Goal: Task Accomplishment & Management: Use online tool/utility

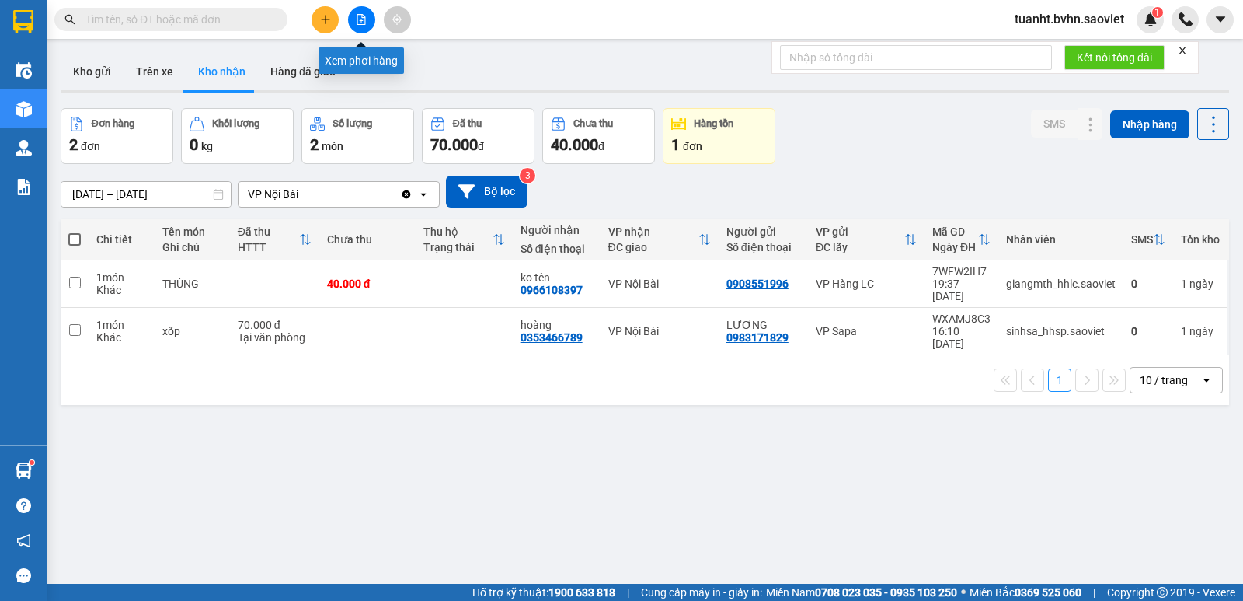
click at [362, 26] on button at bounding box center [361, 19] width 27 height 27
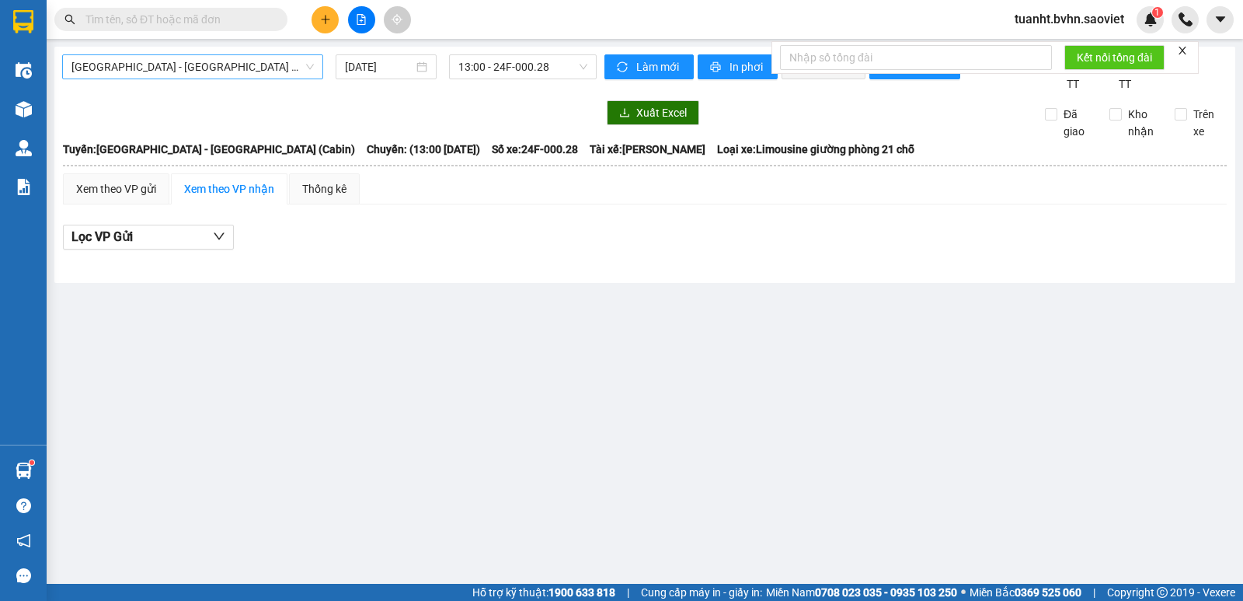
click at [221, 75] on span "[GEOGRAPHIC_DATA] - [GEOGRAPHIC_DATA] (Cabin)" at bounding box center [192, 66] width 242 height 23
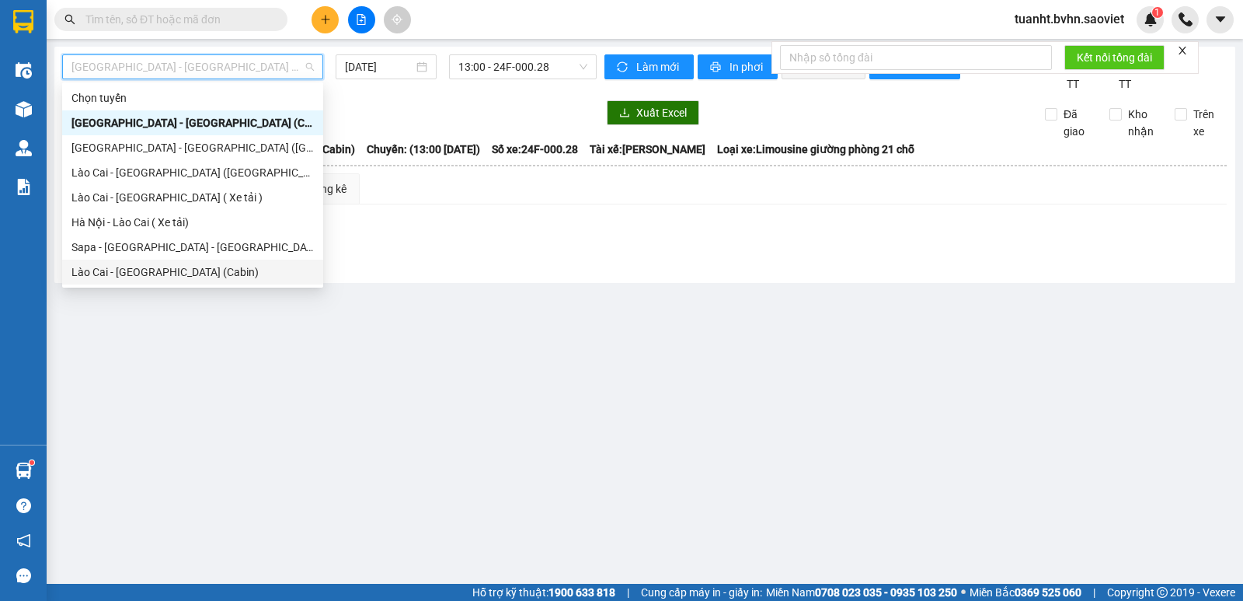
scroll to position [124, 0]
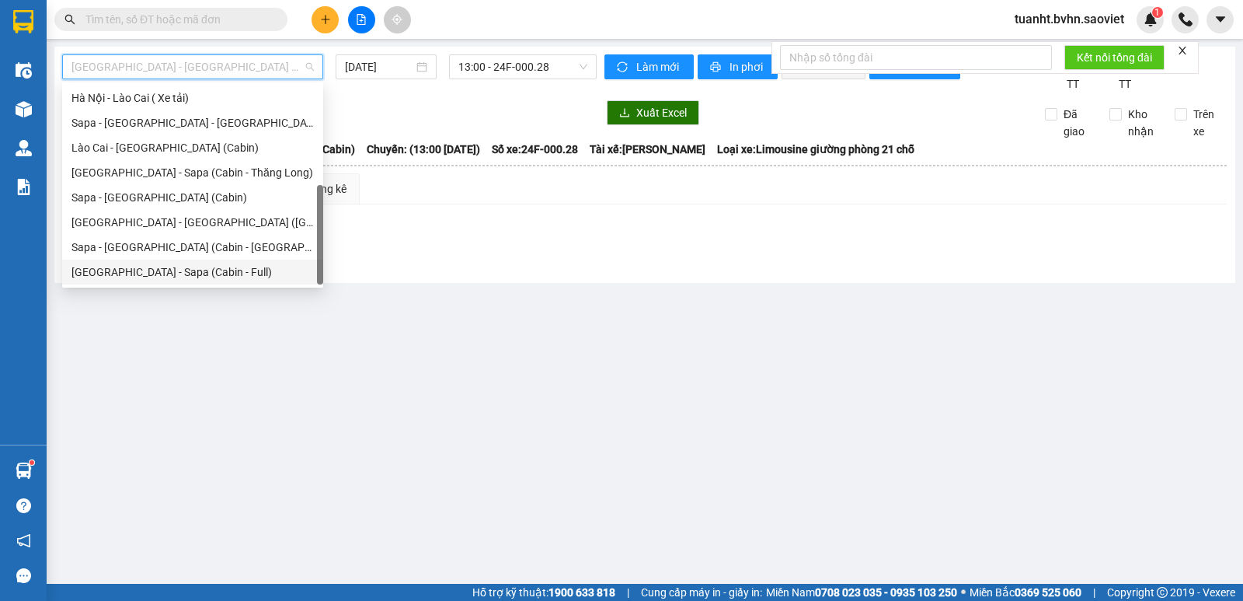
click at [211, 280] on div "[GEOGRAPHIC_DATA] - Sapa (Cabin - Full)" at bounding box center [192, 271] width 242 height 17
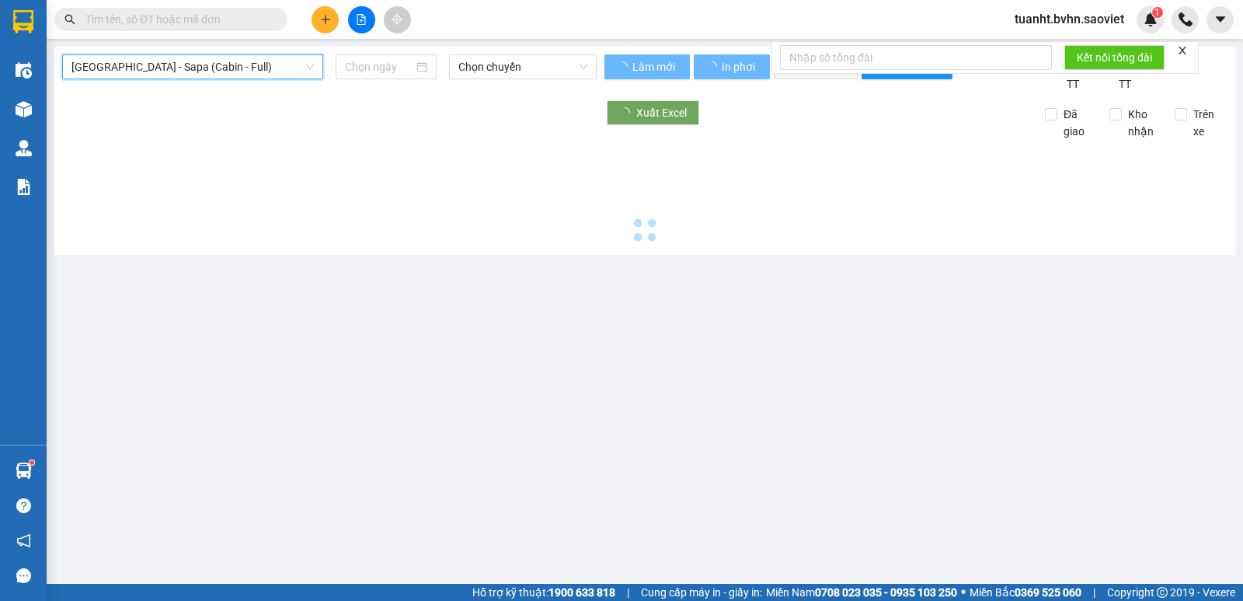
type input "[DATE]"
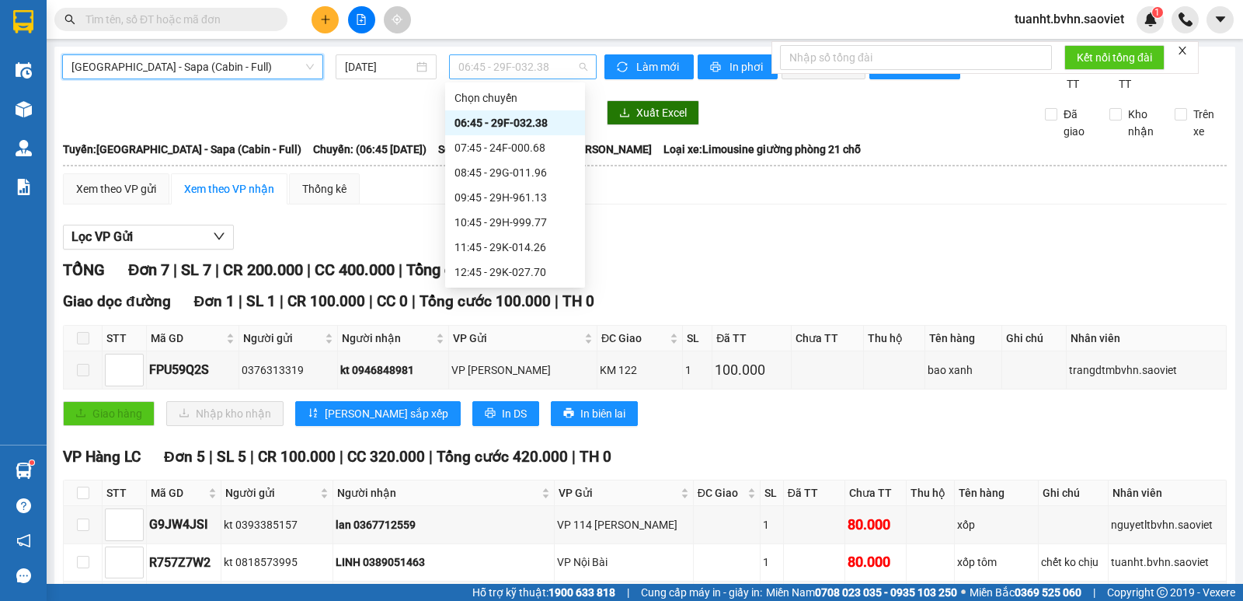
click at [533, 73] on span "06:45 - 29F-032.38" at bounding box center [522, 66] width 128 height 23
click at [540, 146] on div "07:45 - 24F-000.68" at bounding box center [515, 147] width 121 height 17
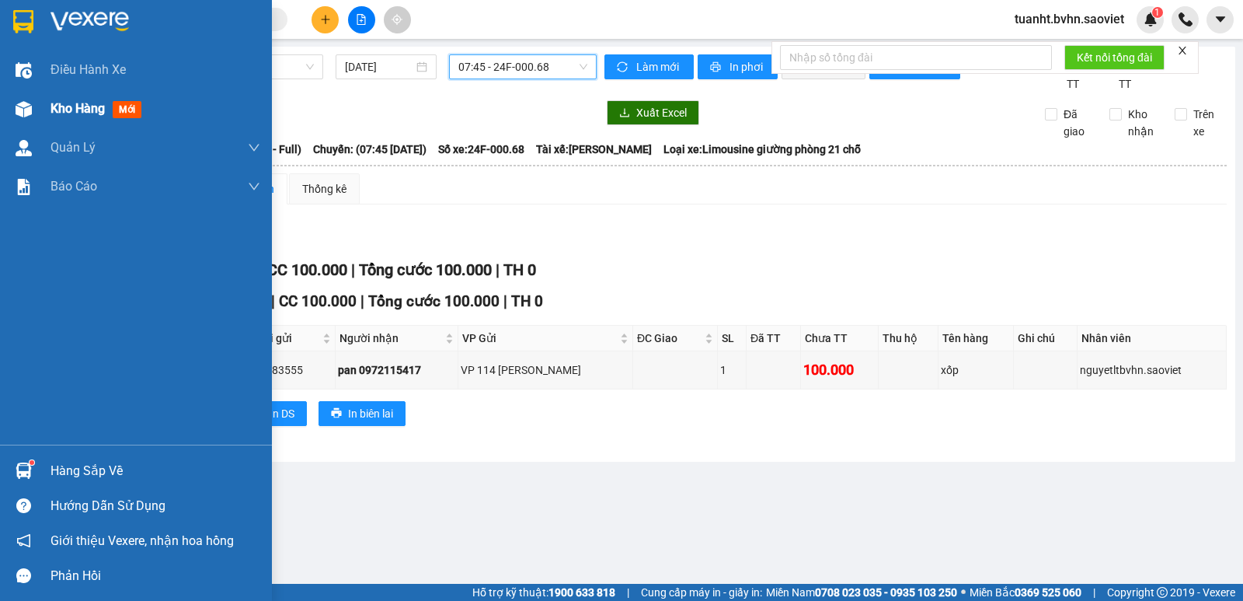
click at [24, 110] on img at bounding box center [24, 109] width 16 height 16
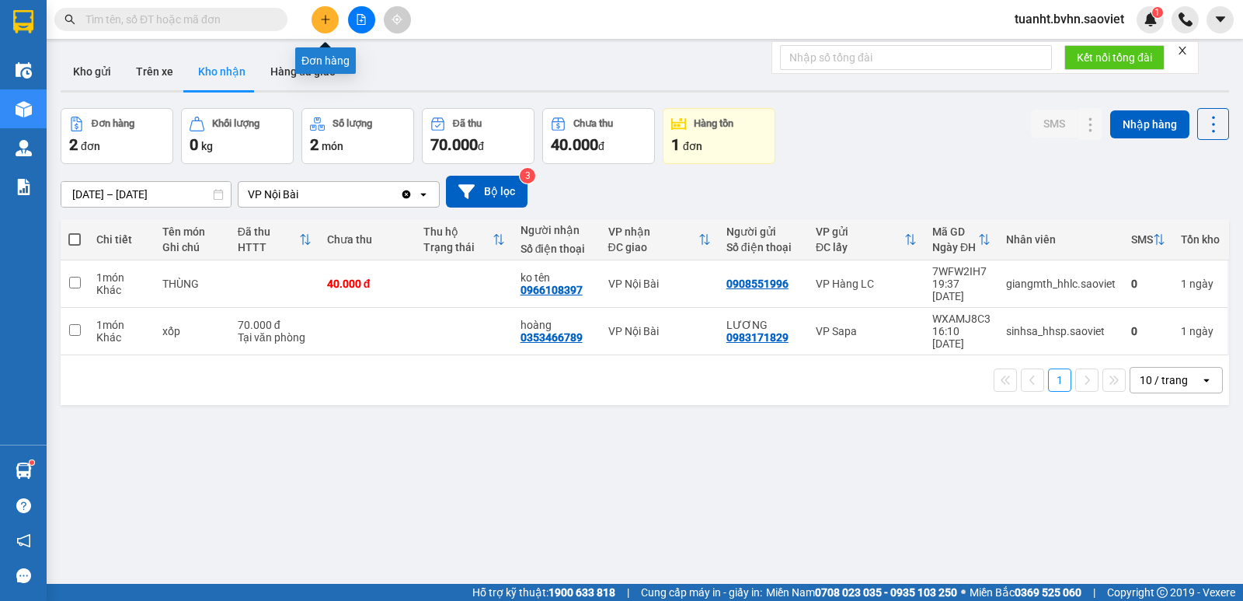
click at [322, 16] on icon "plus" at bounding box center [325, 19] width 11 height 11
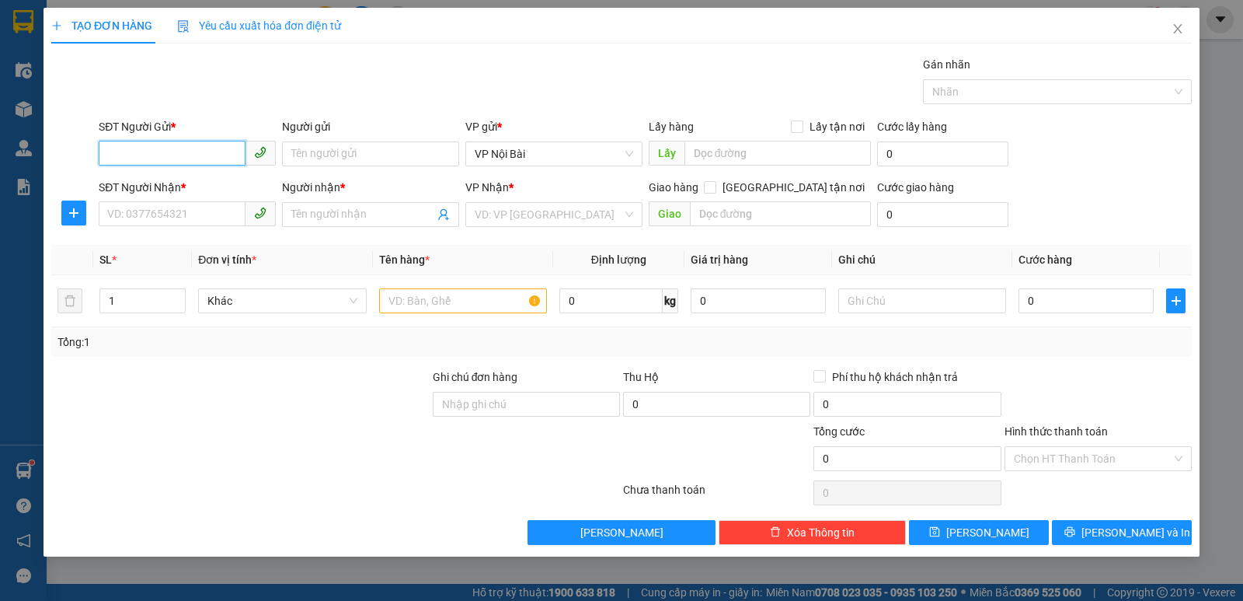
click at [220, 149] on input "SĐT Người Gửi *" at bounding box center [172, 153] width 147 height 25
type input "0987350828"
click at [161, 183] on div "0987350828 - KT" at bounding box center [187, 184] width 159 height 17
type input "KT"
type input "0989438805"
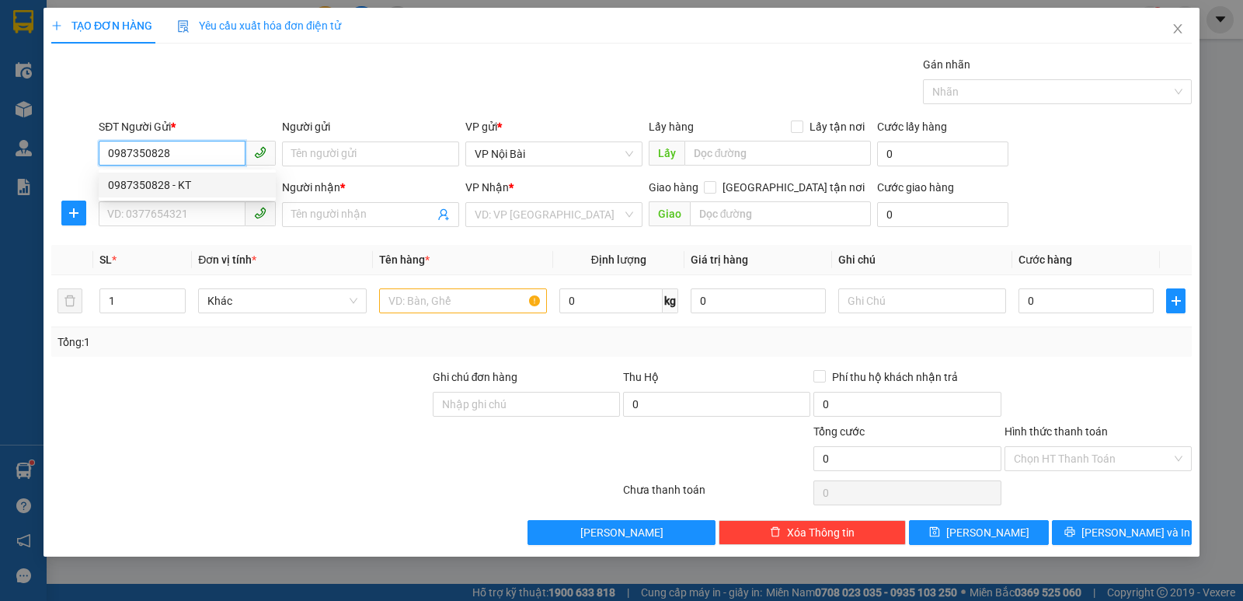
type input "THOA"
type input "0987350828"
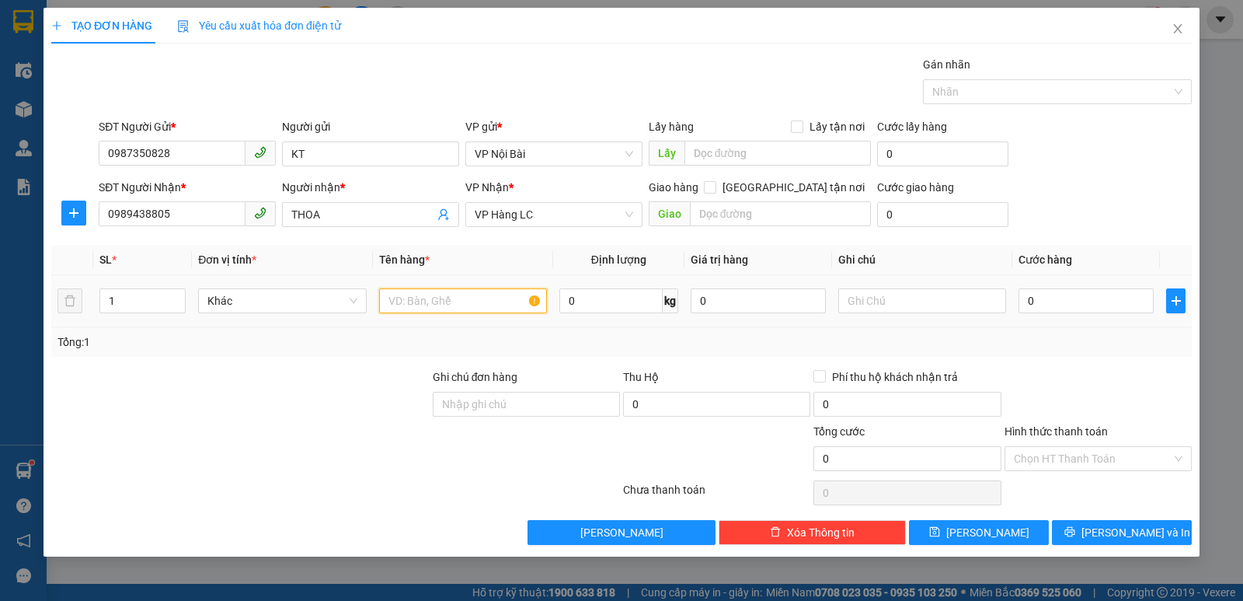
click at [460, 299] on input "text" at bounding box center [463, 300] width 168 height 25
type input "xốp tôm"
click at [1073, 307] on input "0" at bounding box center [1086, 300] width 135 height 25
type input "8"
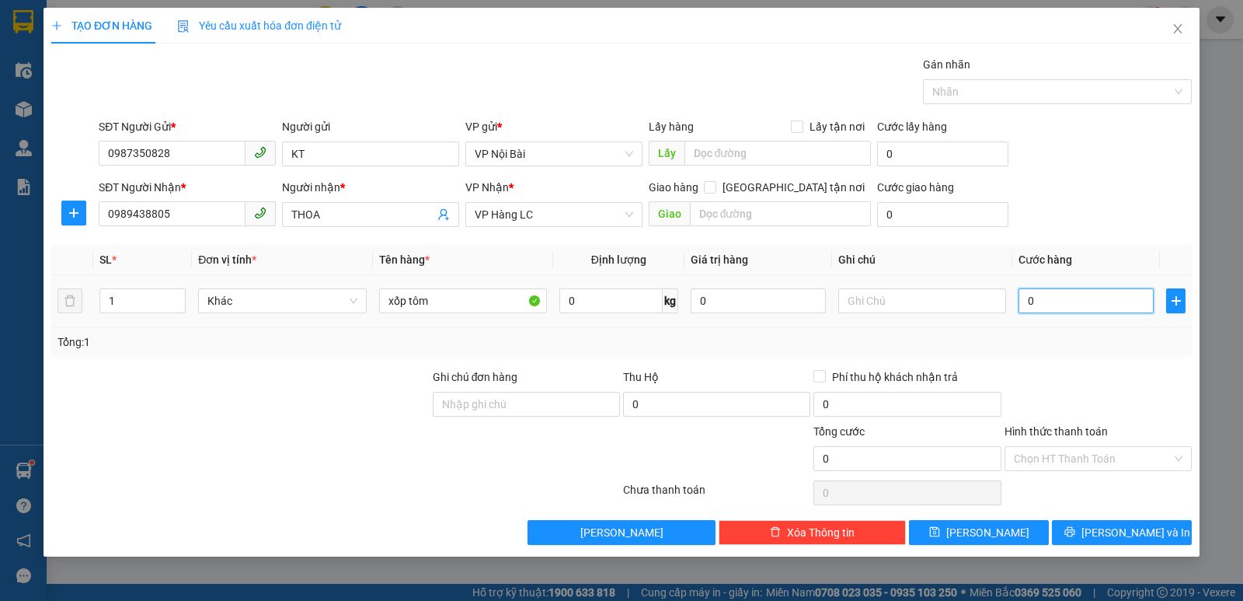
type input "8"
type input "80"
type input "80.000"
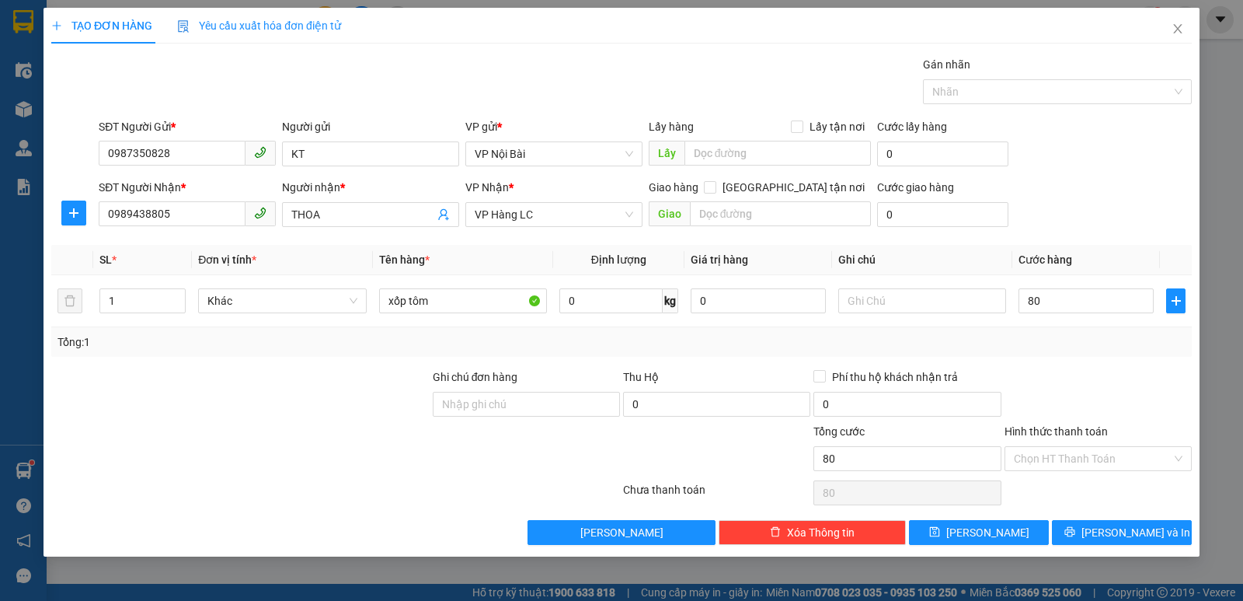
type input "80.000"
click at [1141, 409] on div at bounding box center [1098, 395] width 190 height 54
click at [1126, 538] on span "[PERSON_NAME] và In" at bounding box center [1136, 532] width 109 height 17
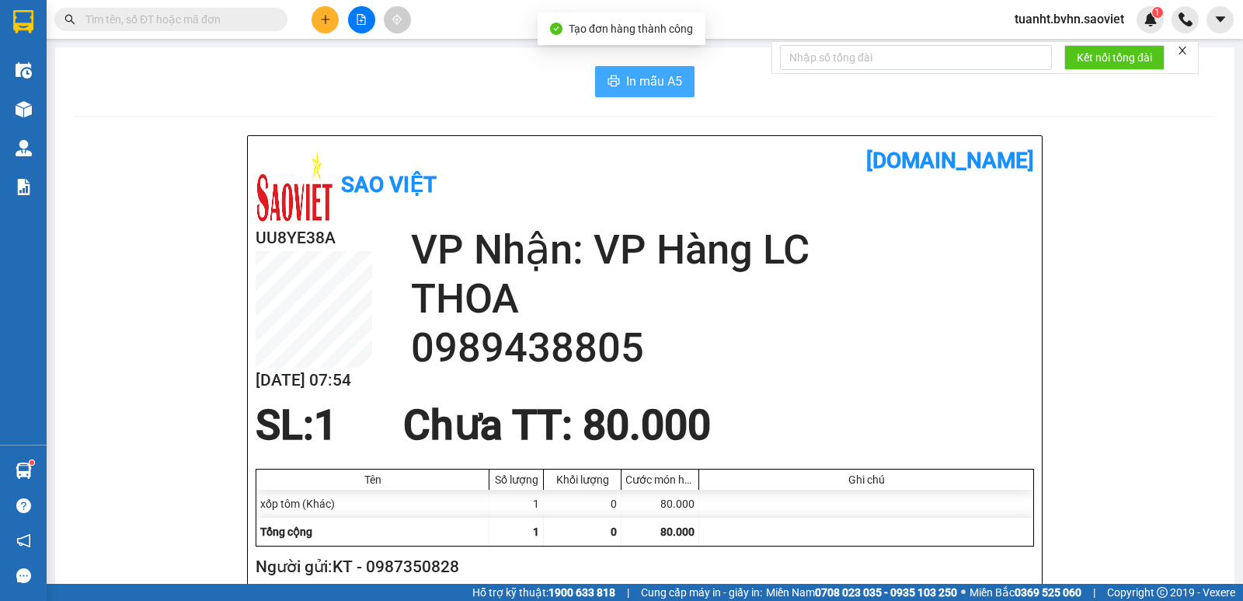
click at [658, 87] on span "In mẫu A5" at bounding box center [654, 80] width 56 height 19
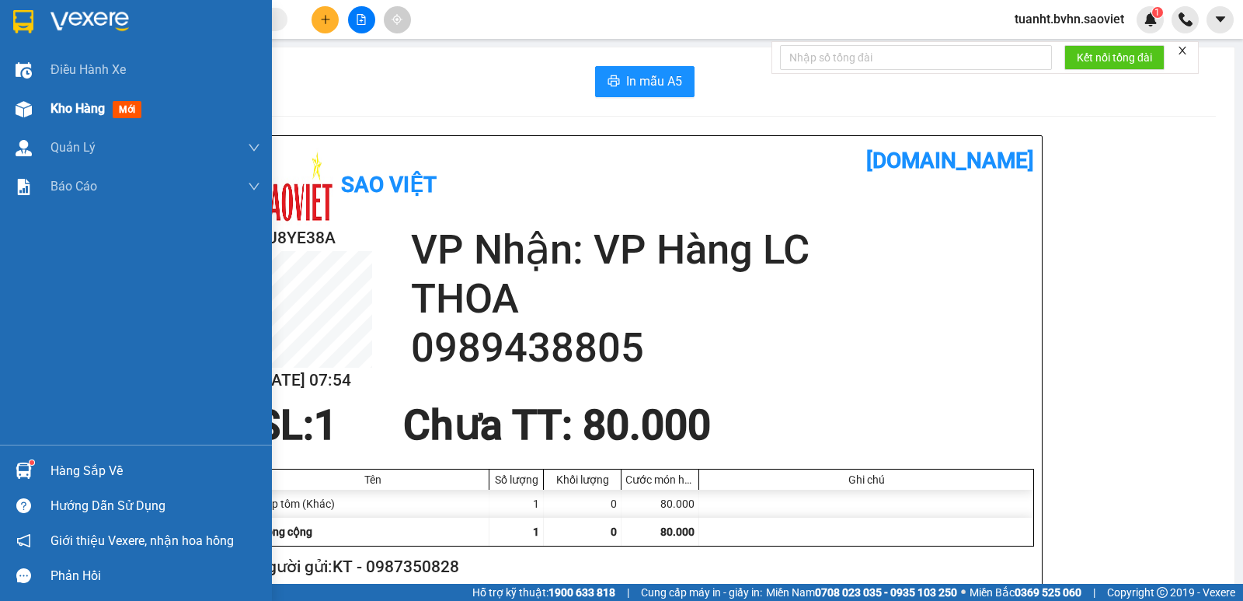
click at [21, 115] on img at bounding box center [24, 109] width 16 height 16
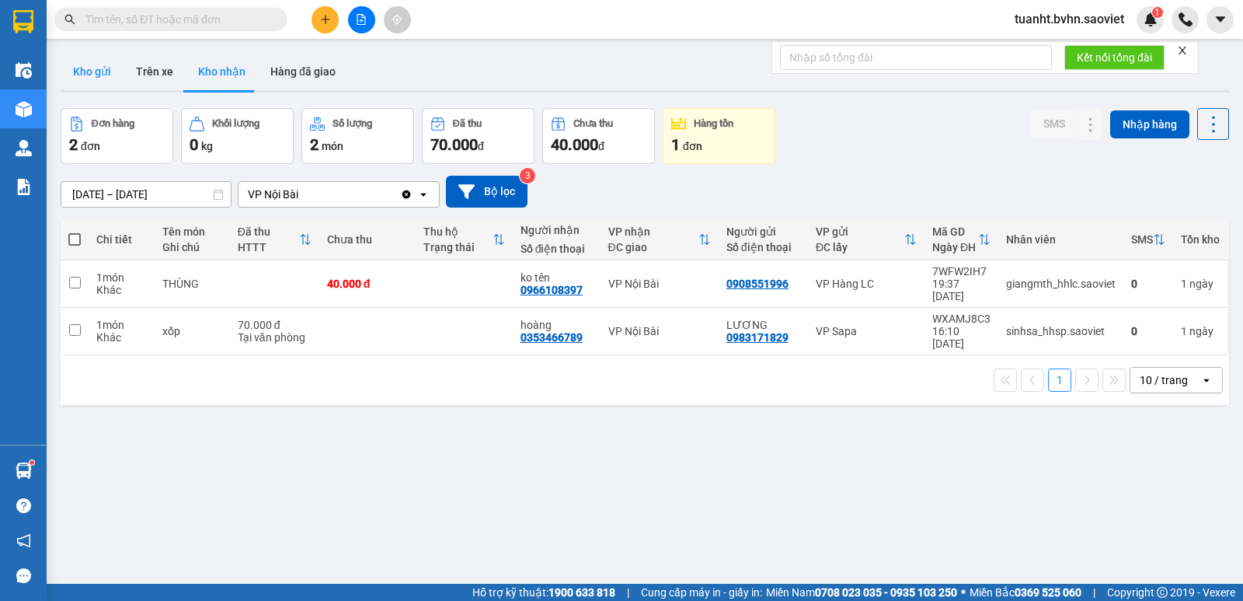
click at [106, 71] on button "Kho gửi" at bounding box center [92, 71] width 63 height 37
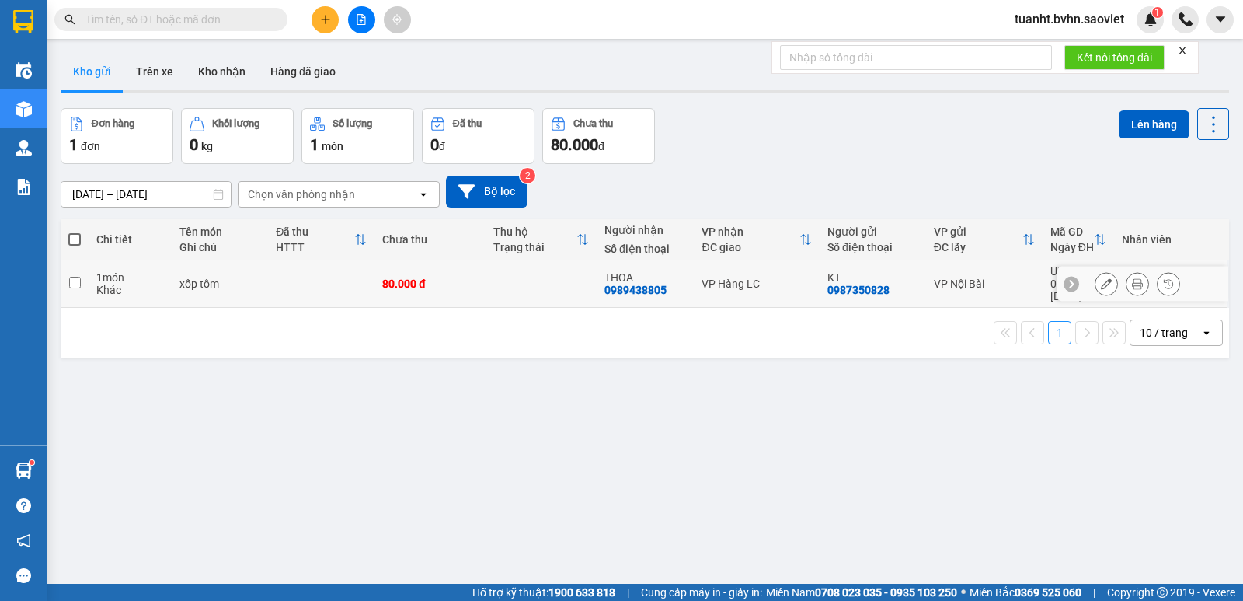
click at [82, 277] on td at bounding box center [75, 283] width 28 height 47
checkbox input "true"
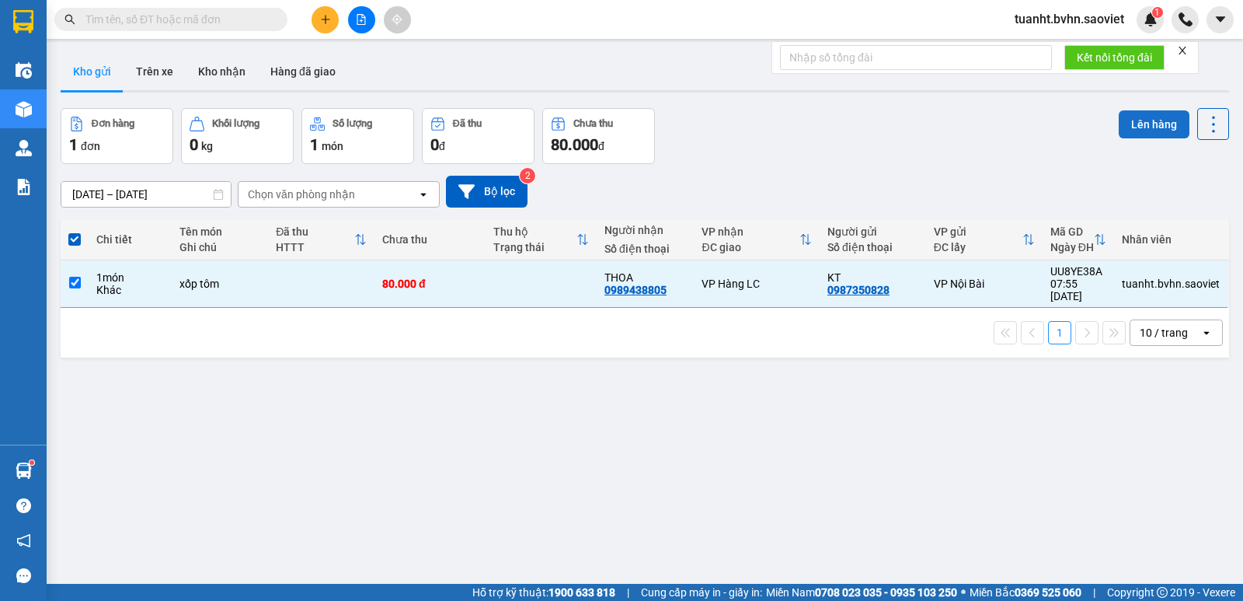
click at [1151, 129] on button "Lên hàng" at bounding box center [1154, 124] width 71 height 28
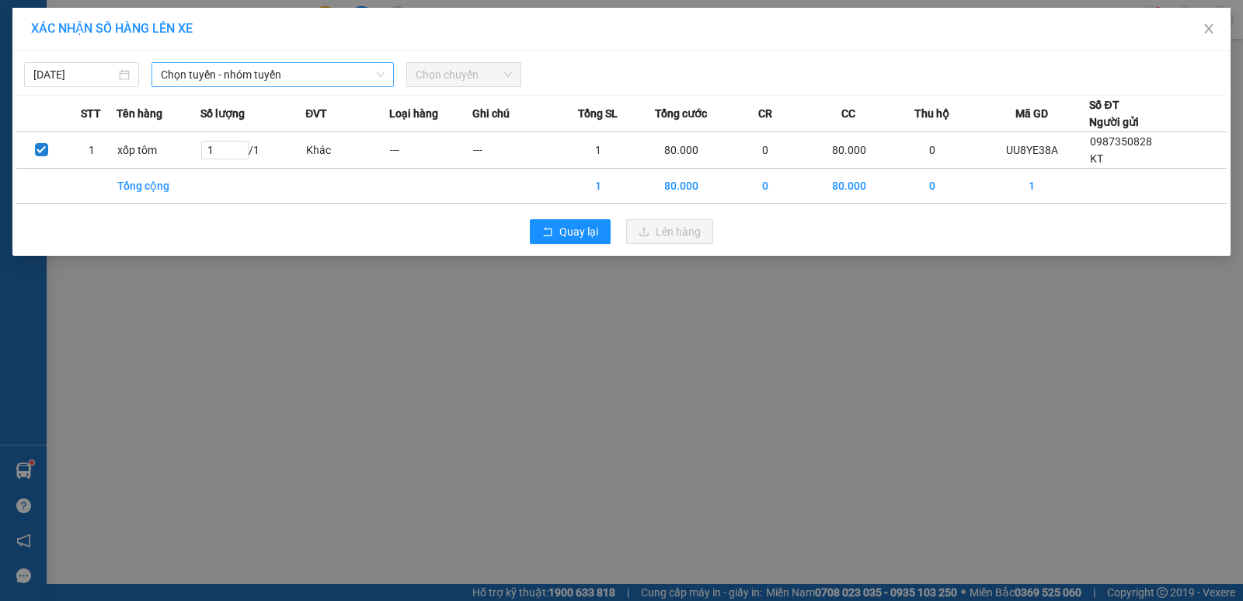
click at [235, 76] on span "Chọn tuyến - nhóm tuyến" at bounding box center [273, 74] width 224 height 23
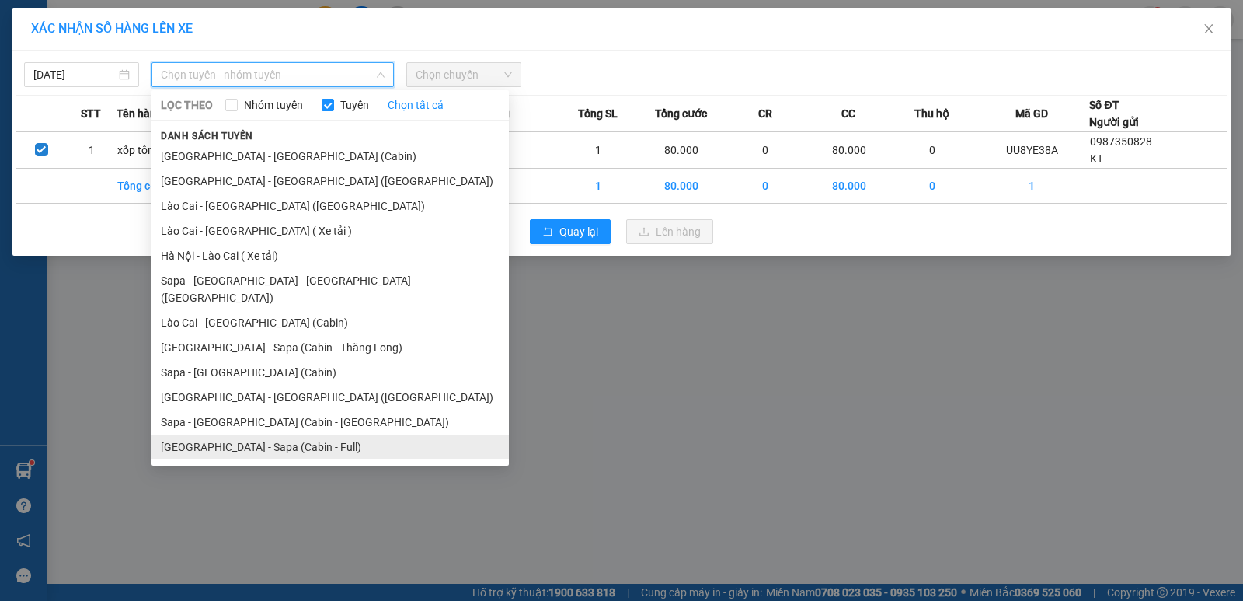
click at [294, 434] on li "[GEOGRAPHIC_DATA] - Sapa (Cabin - Full)" at bounding box center [330, 446] width 357 height 25
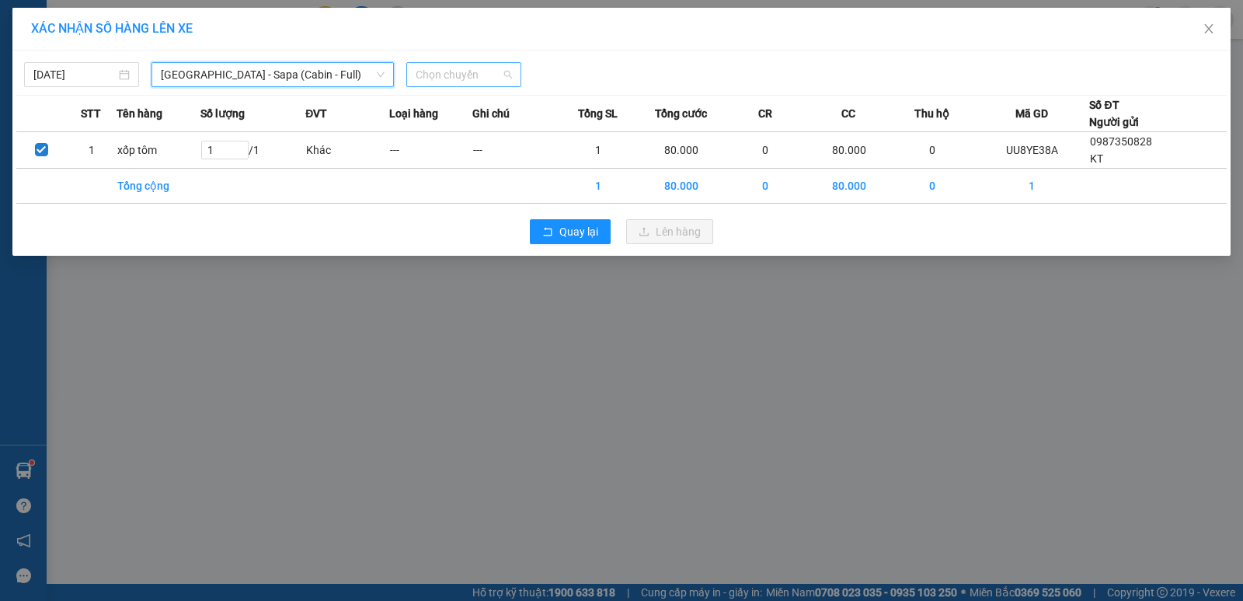
click at [469, 67] on span "Chọn chuyến" at bounding box center [464, 74] width 96 height 23
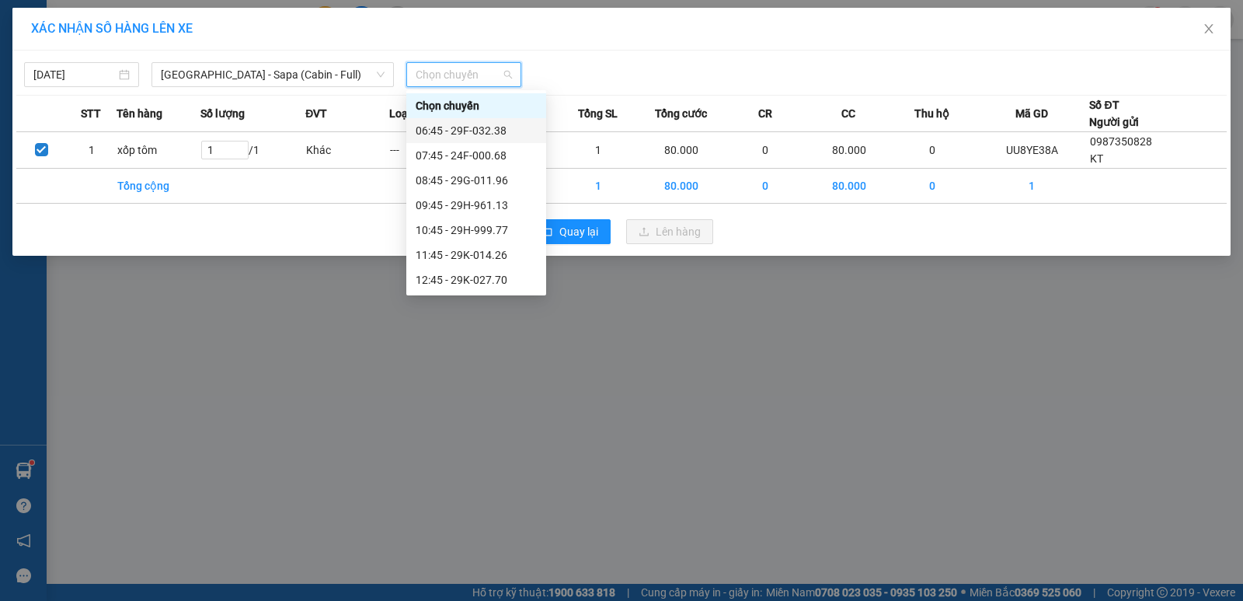
click at [495, 131] on div "06:45 - 29F-032.38" at bounding box center [476, 130] width 121 height 17
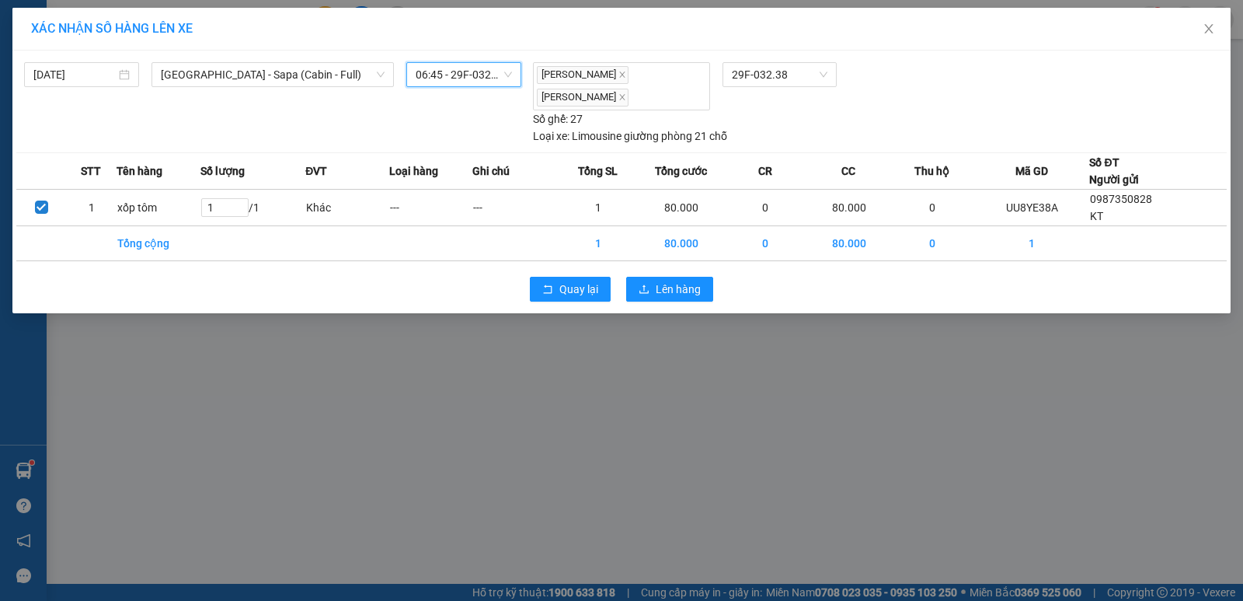
click at [492, 74] on span "06:45 - 29F-032.38" at bounding box center [464, 74] width 96 height 23
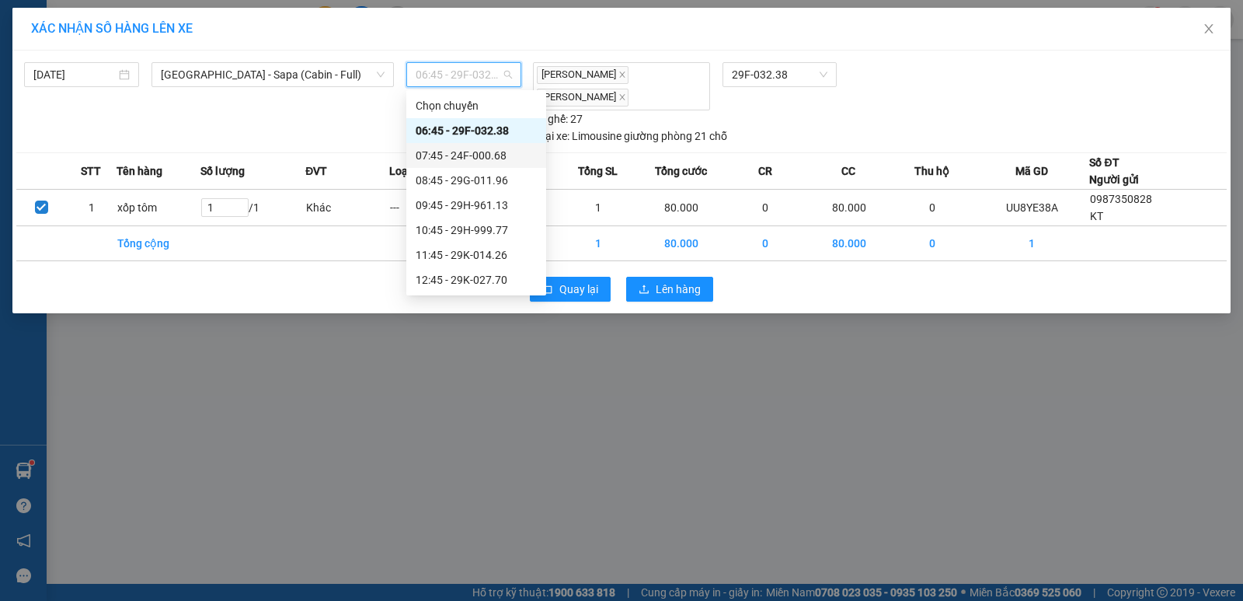
click at [487, 158] on div "07:45 - 24F-000.68" at bounding box center [476, 155] width 121 height 17
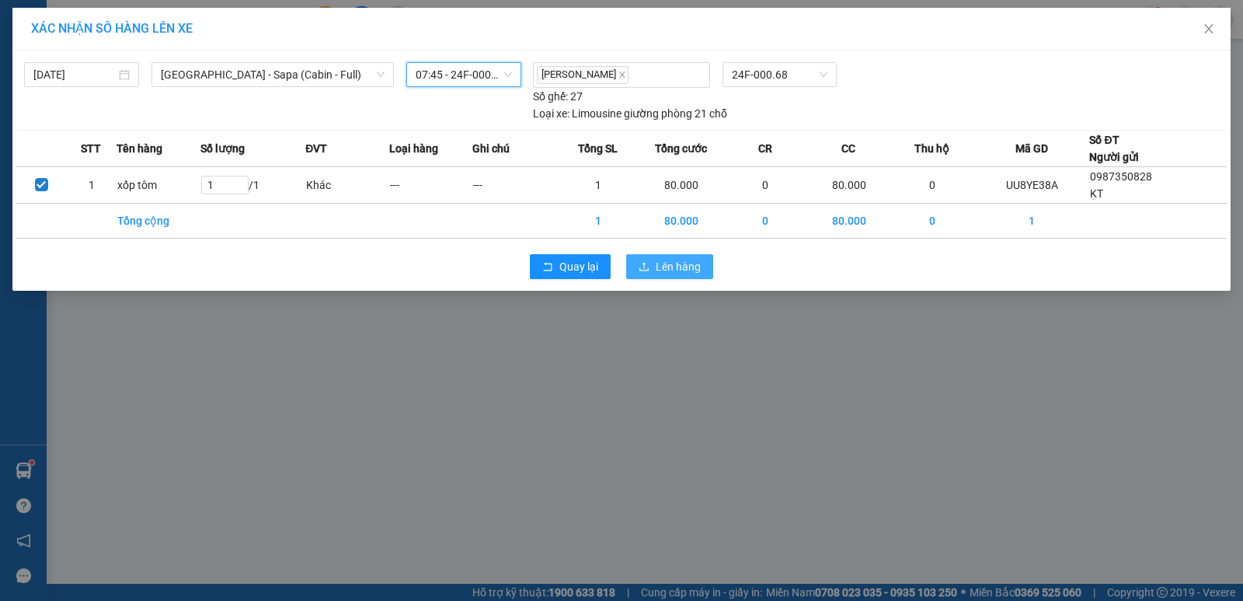
click at [696, 271] on span "Lên hàng" at bounding box center [678, 266] width 45 height 17
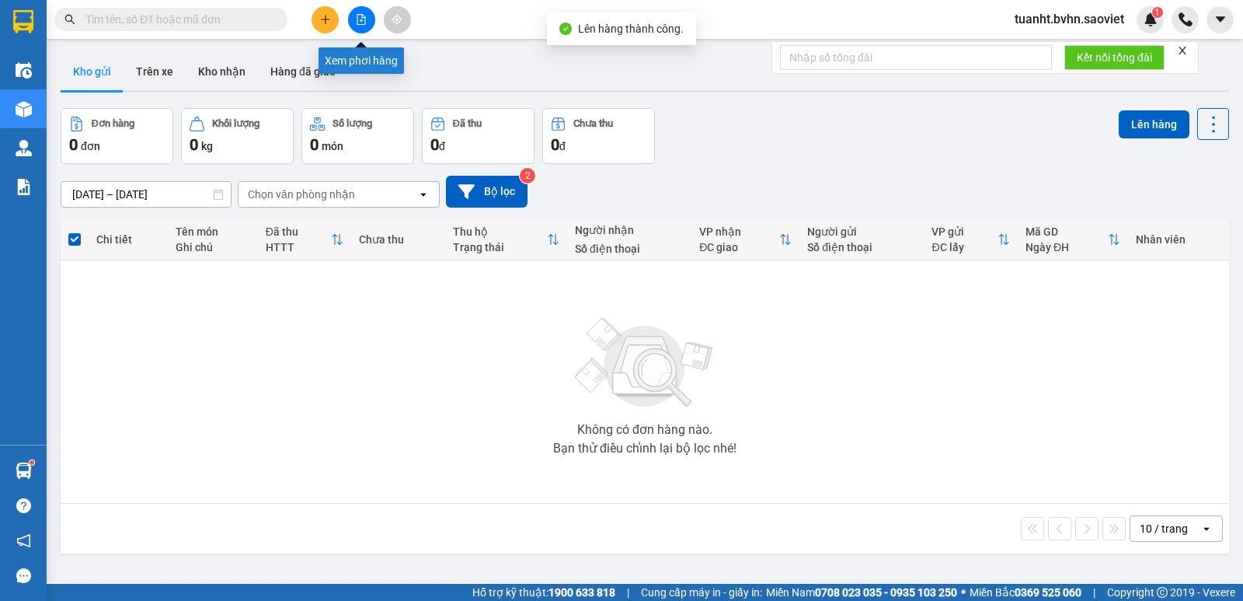
click at [368, 24] on button at bounding box center [361, 19] width 27 height 27
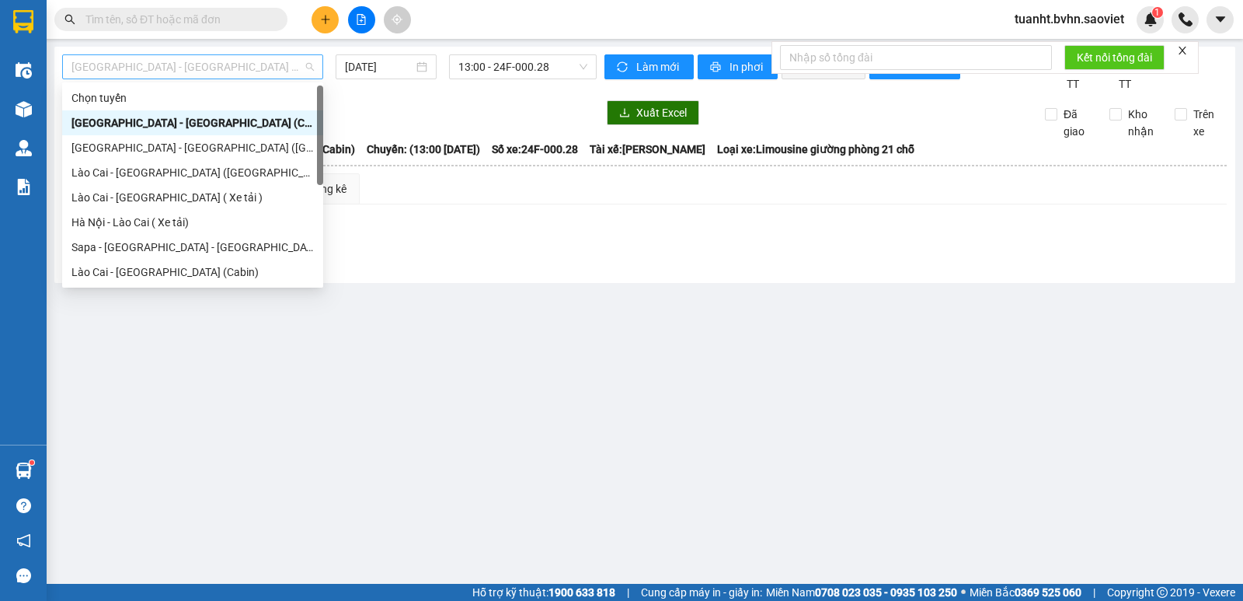
click at [248, 75] on span "[GEOGRAPHIC_DATA] - [GEOGRAPHIC_DATA] (Cabin)" at bounding box center [192, 66] width 242 height 23
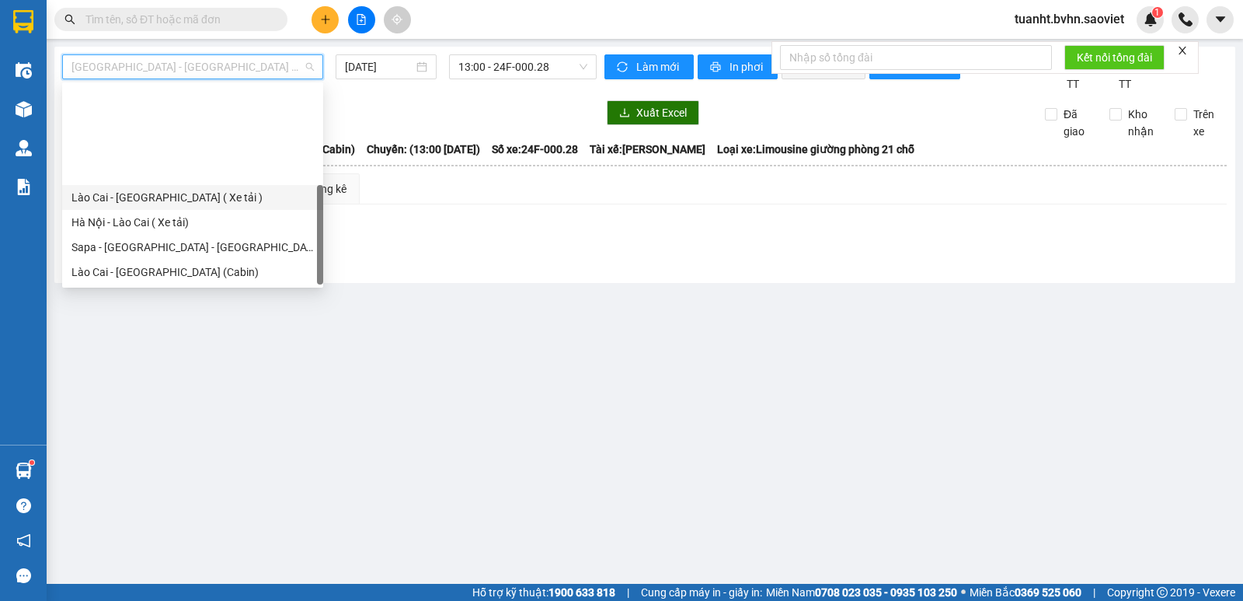
scroll to position [124, 0]
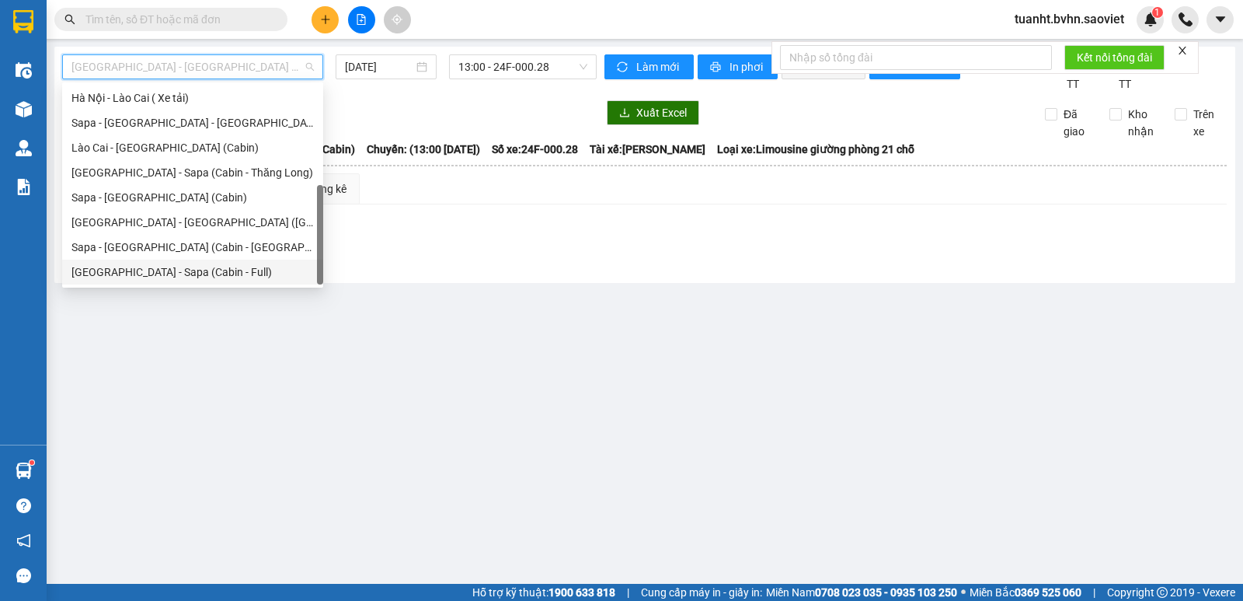
click at [199, 271] on div "[GEOGRAPHIC_DATA] - Sapa (Cabin - Full)" at bounding box center [192, 271] width 242 height 17
type input "[DATE]"
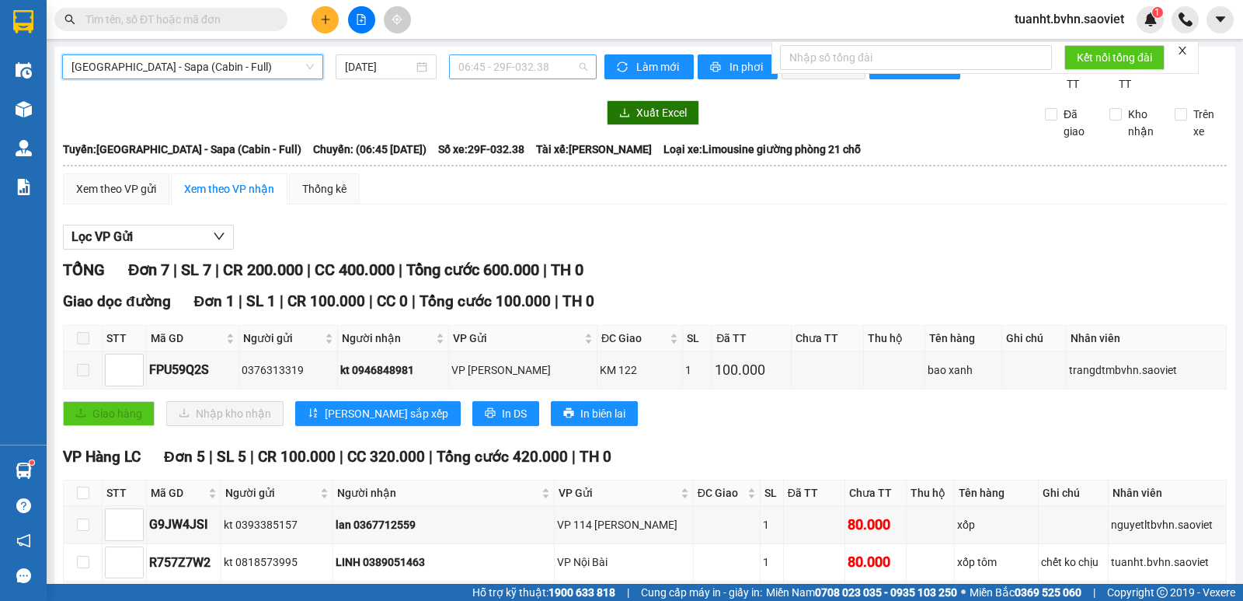
click at [511, 61] on span "06:45 - 29F-032.38" at bounding box center [522, 66] width 128 height 23
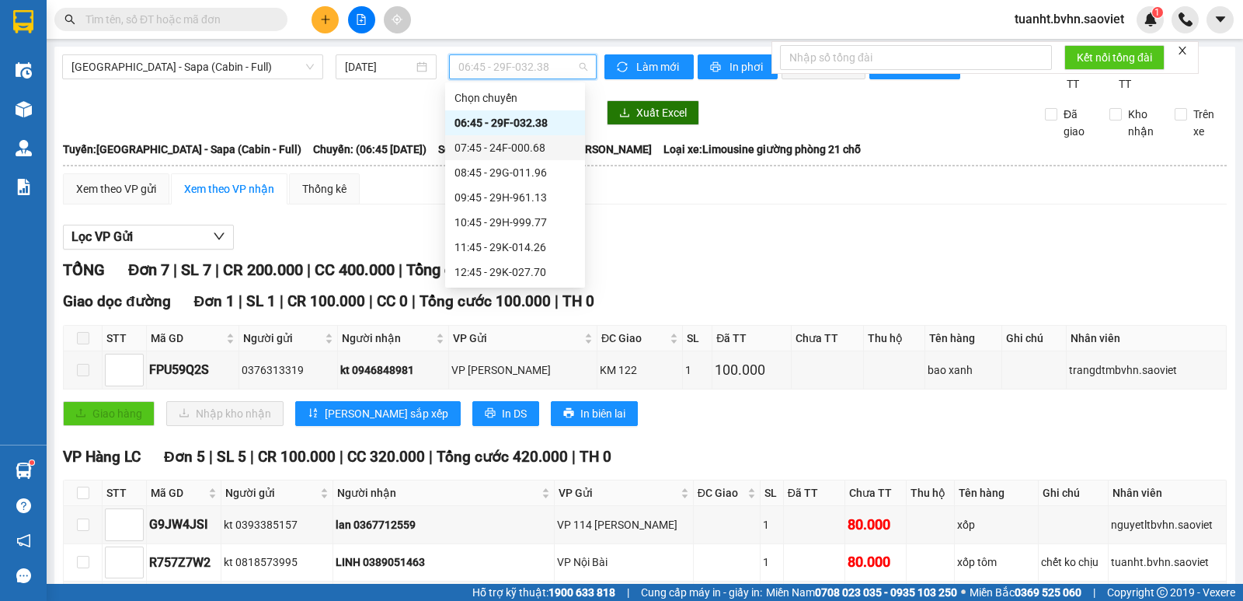
click at [530, 145] on div "07:45 - 24F-000.68" at bounding box center [515, 147] width 121 height 17
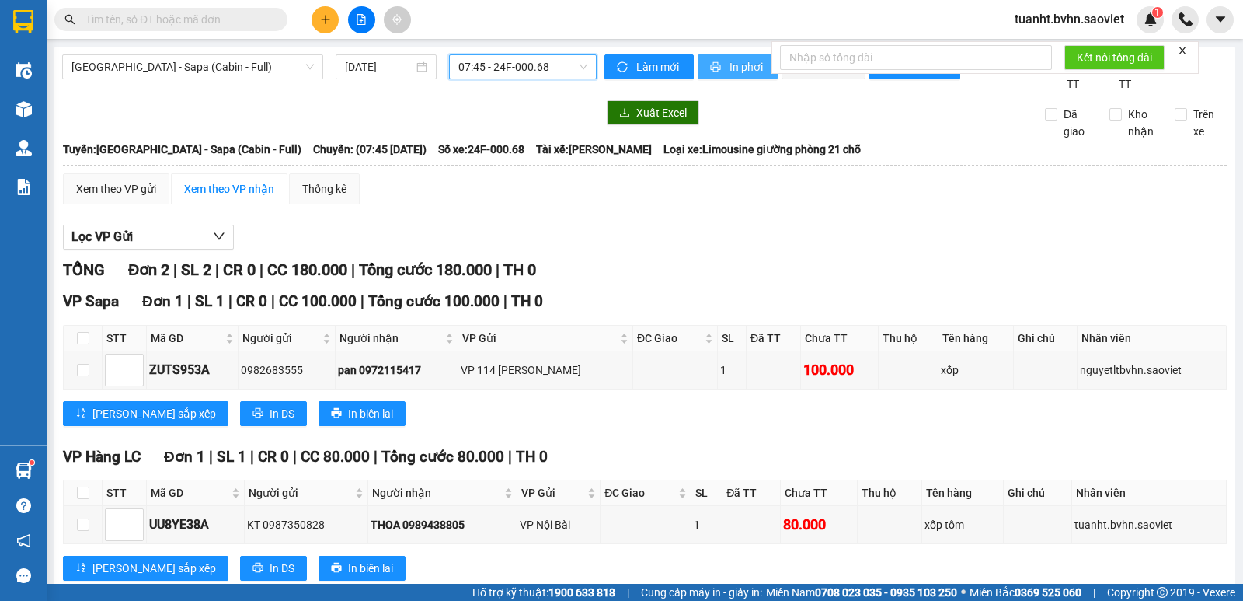
click at [761, 65] on button "In phơi" at bounding box center [738, 66] width 80 height 25
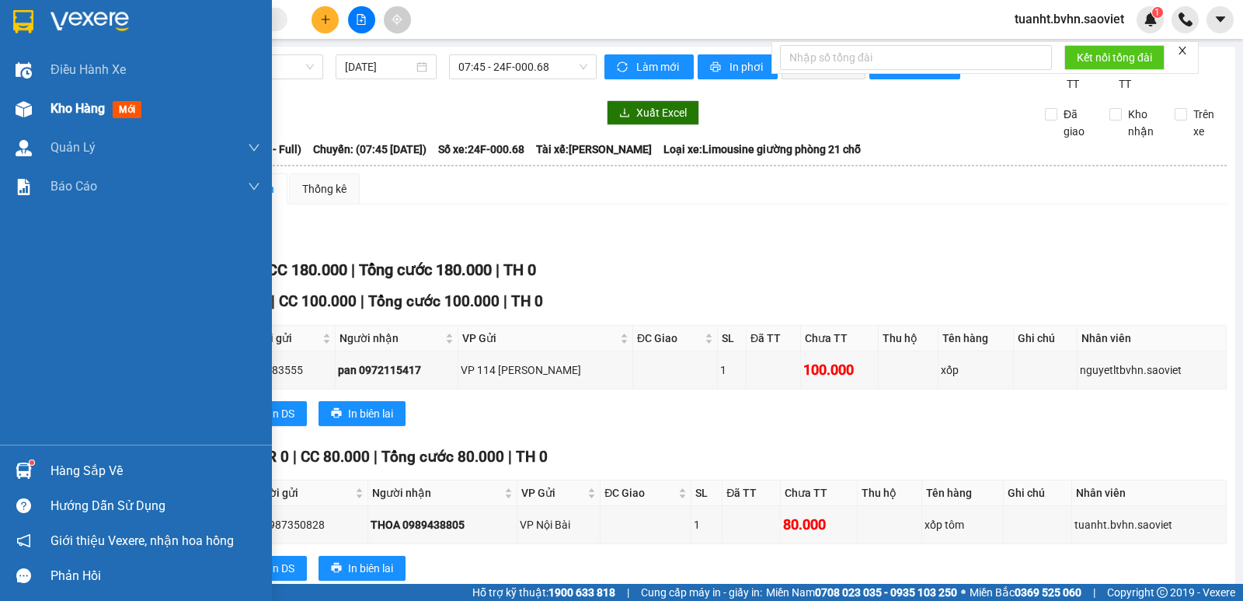
click at [26, 113] on img at bounding box center [24, 109] width 16 height 16
